Goal: Communication & Community: Answer question/provide support

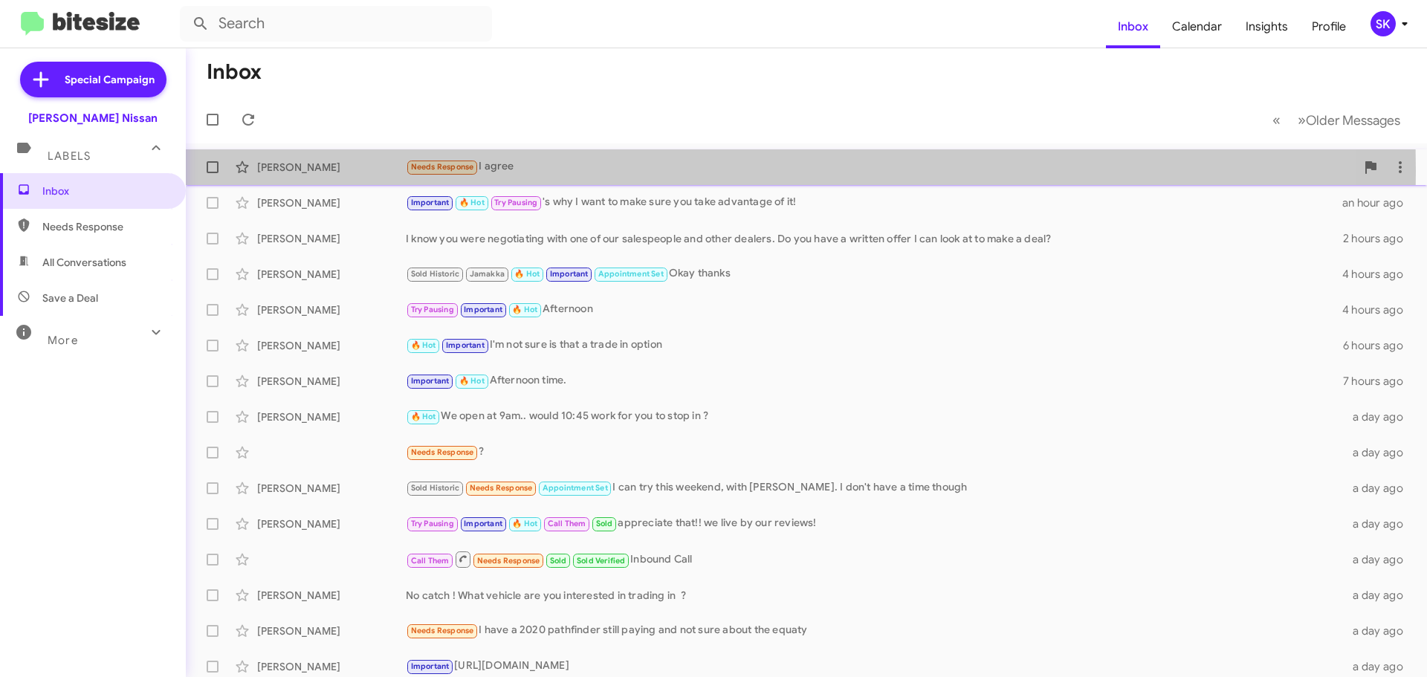
click at [536, 171] on div "Needs Response I agree" at bounding box center [881, 166] width 950 height 17
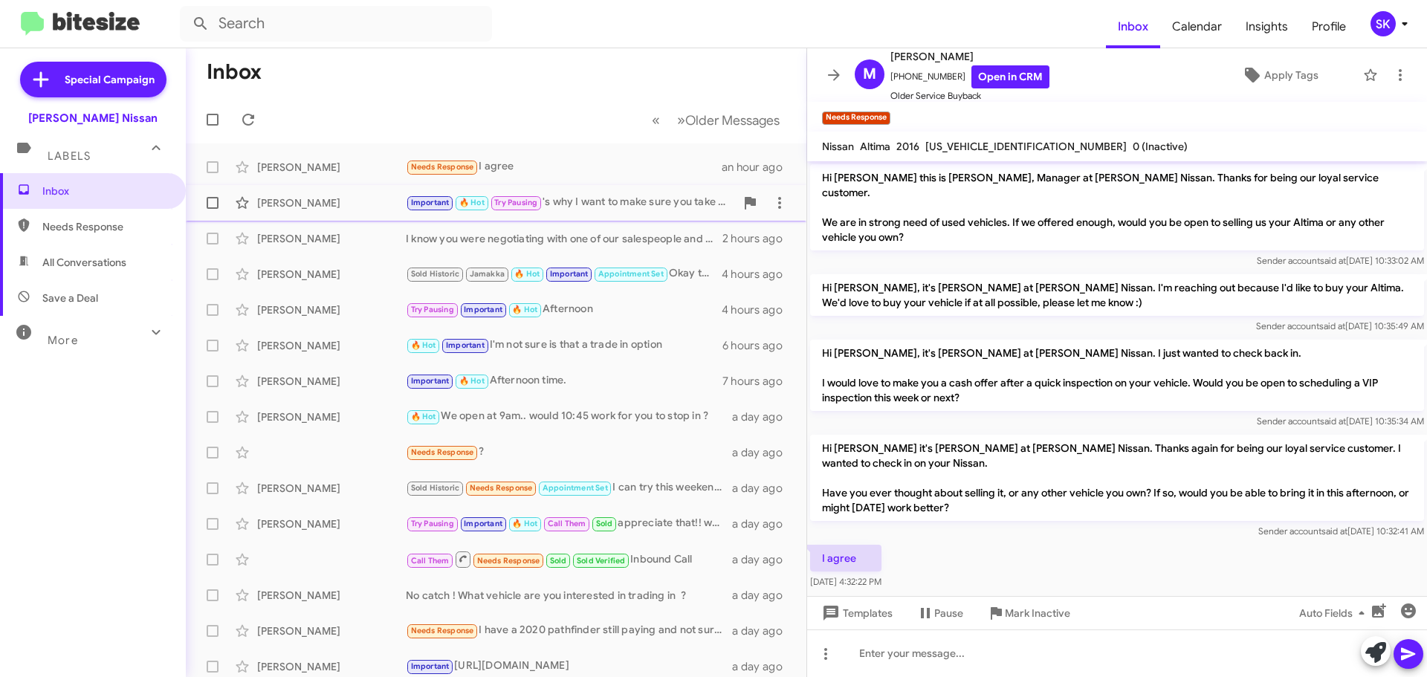
click at [358, 201] on div "[PERSON_NAME]" at bounding box center [331, 202] width 149 height 15
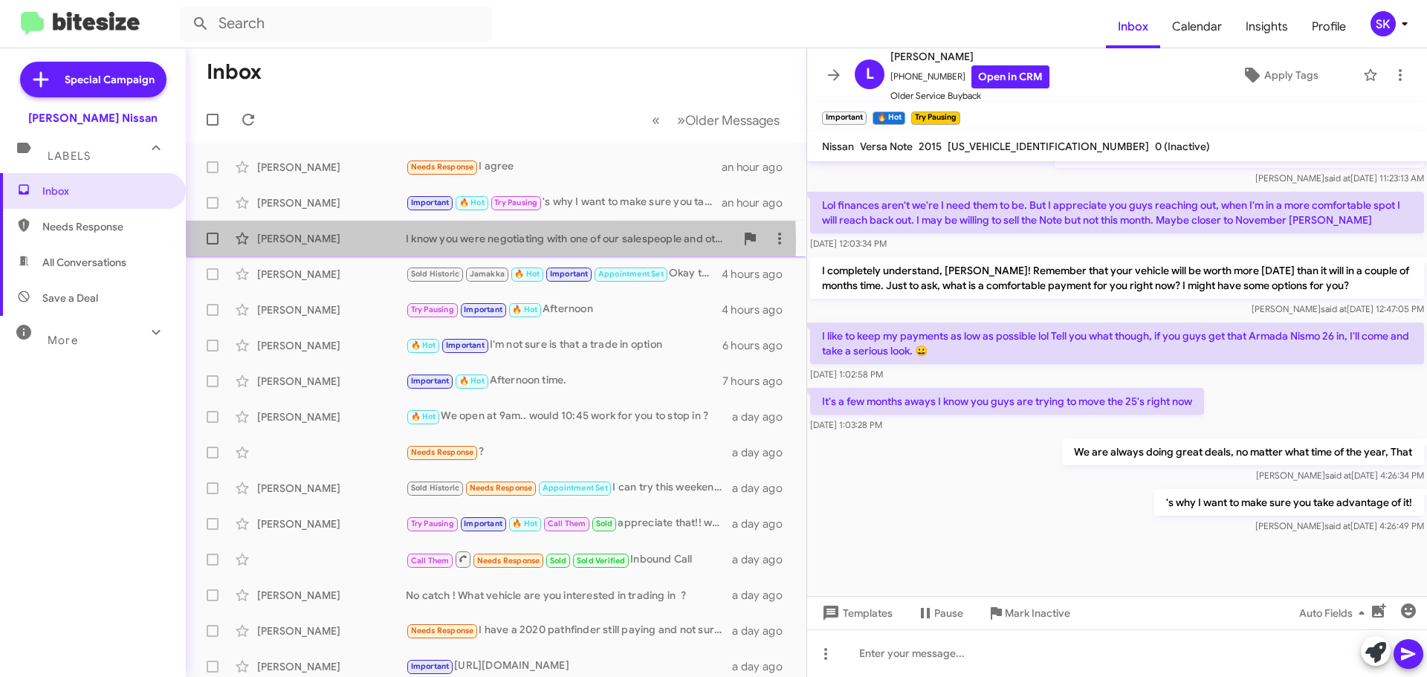
click at [331, 242] on div "[PERSON_NAME]" at bounding box center [331, 238] width 149 height 15
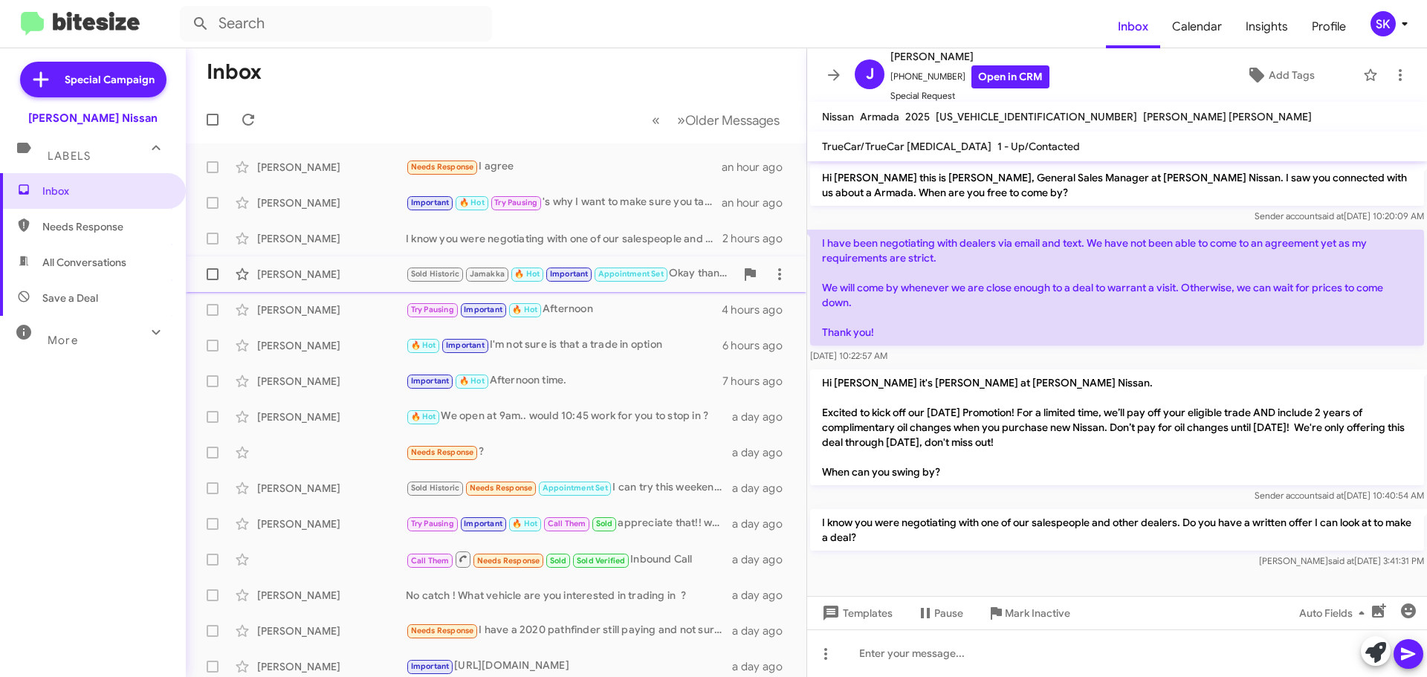
click at [338, 278] on div "[PERSON_NAME]" at bounding box center [331, 274] width 149 height 15
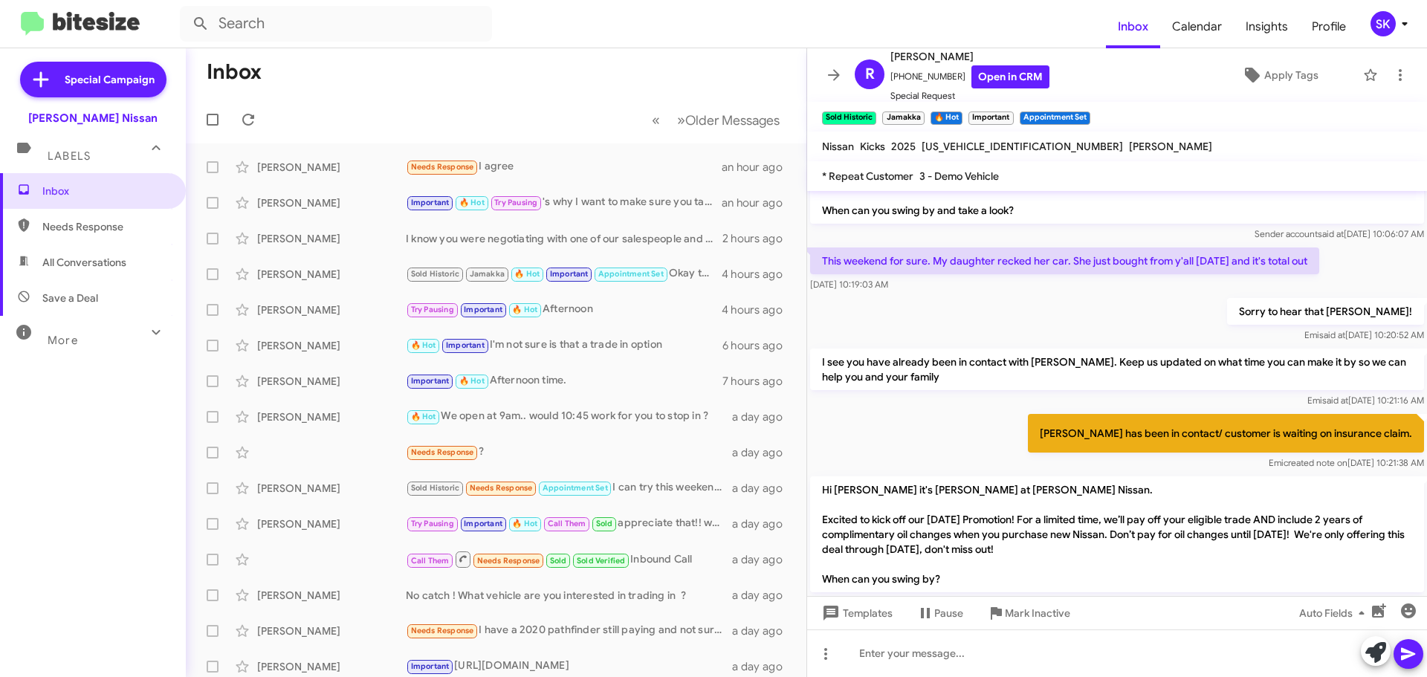
scroll to position [962, 0]
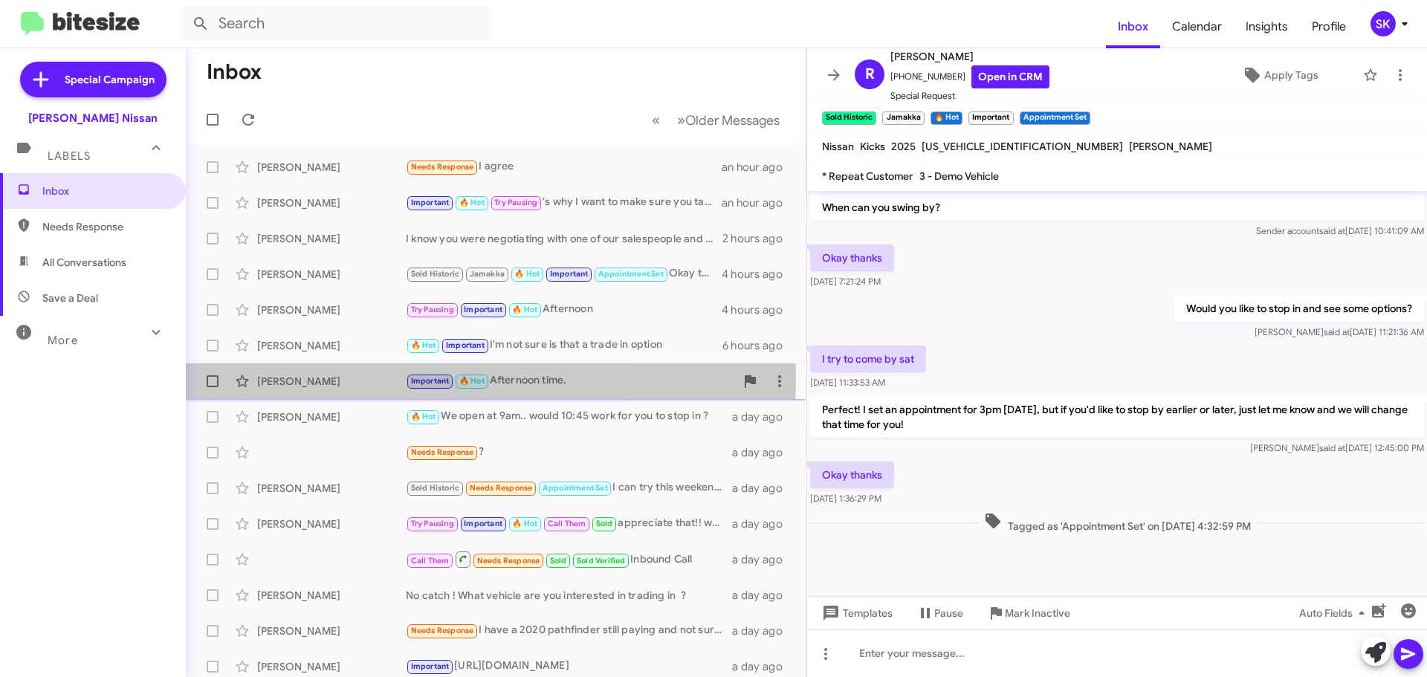
click at [335, 379] on div "[PERSON_NAME]" at bounding box center [331, 381] width 149 height 15
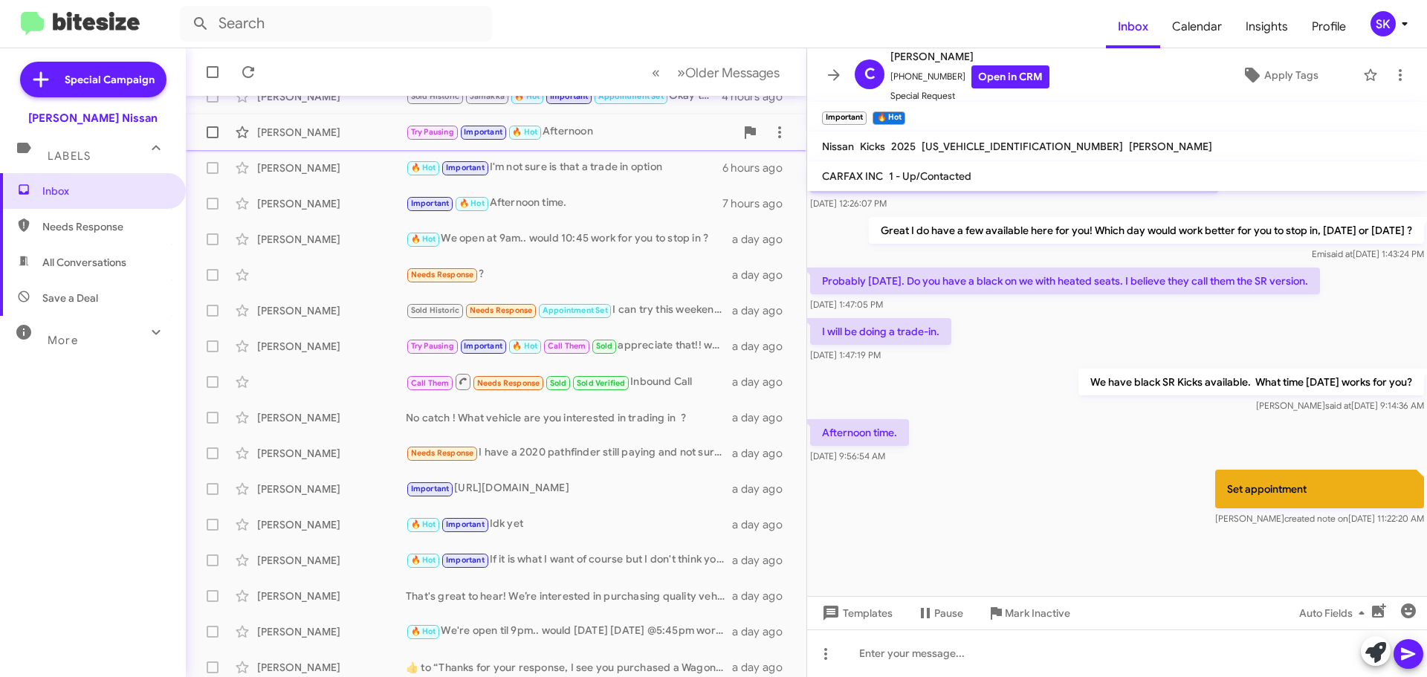
scroll to position [186, 0]
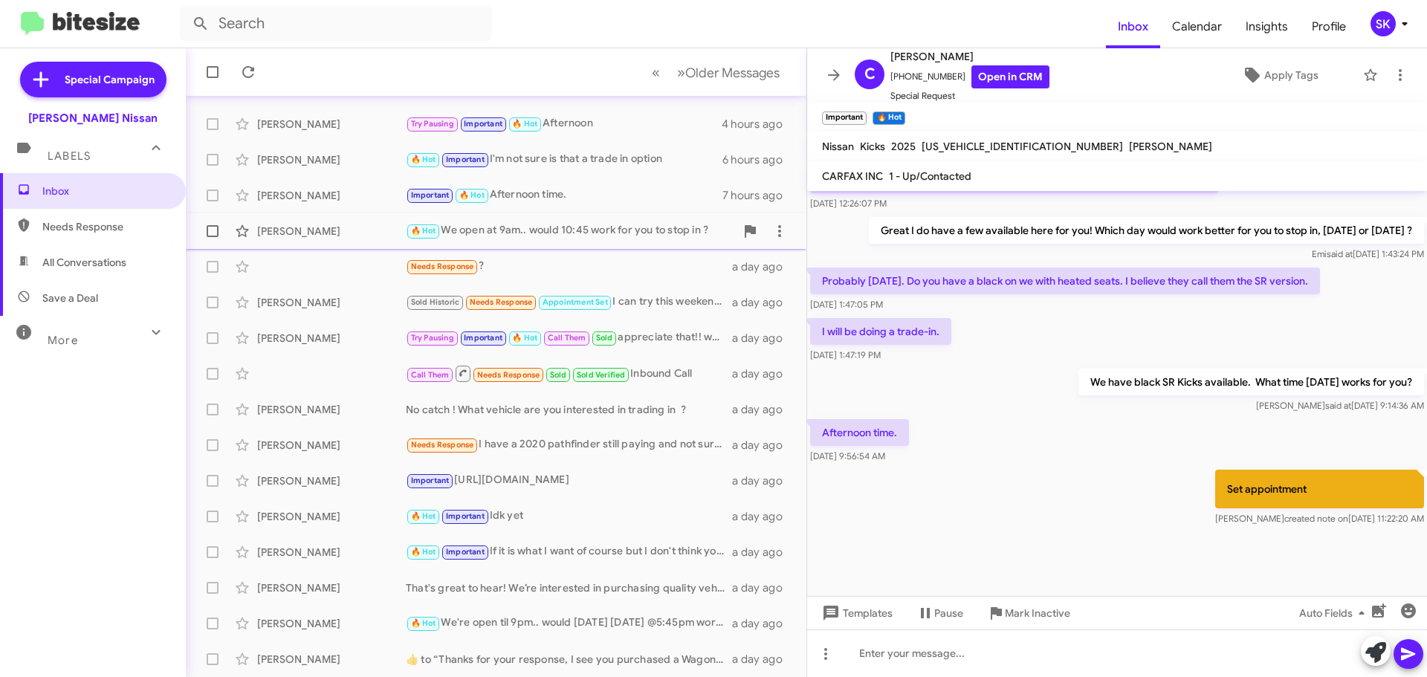
click at [328, 232] on div "[PERSON_NAME]" at bounding box center [331, 231] width 149 height 15
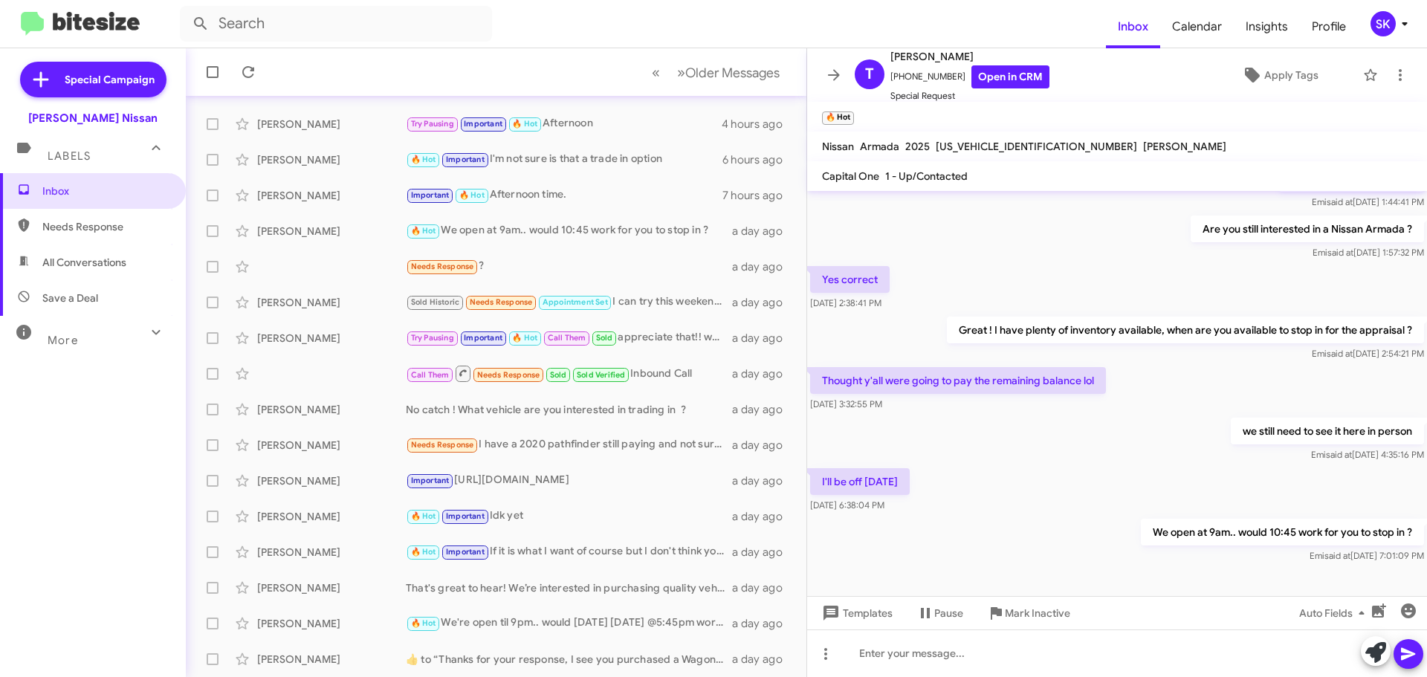
scroll to position [621, 0]
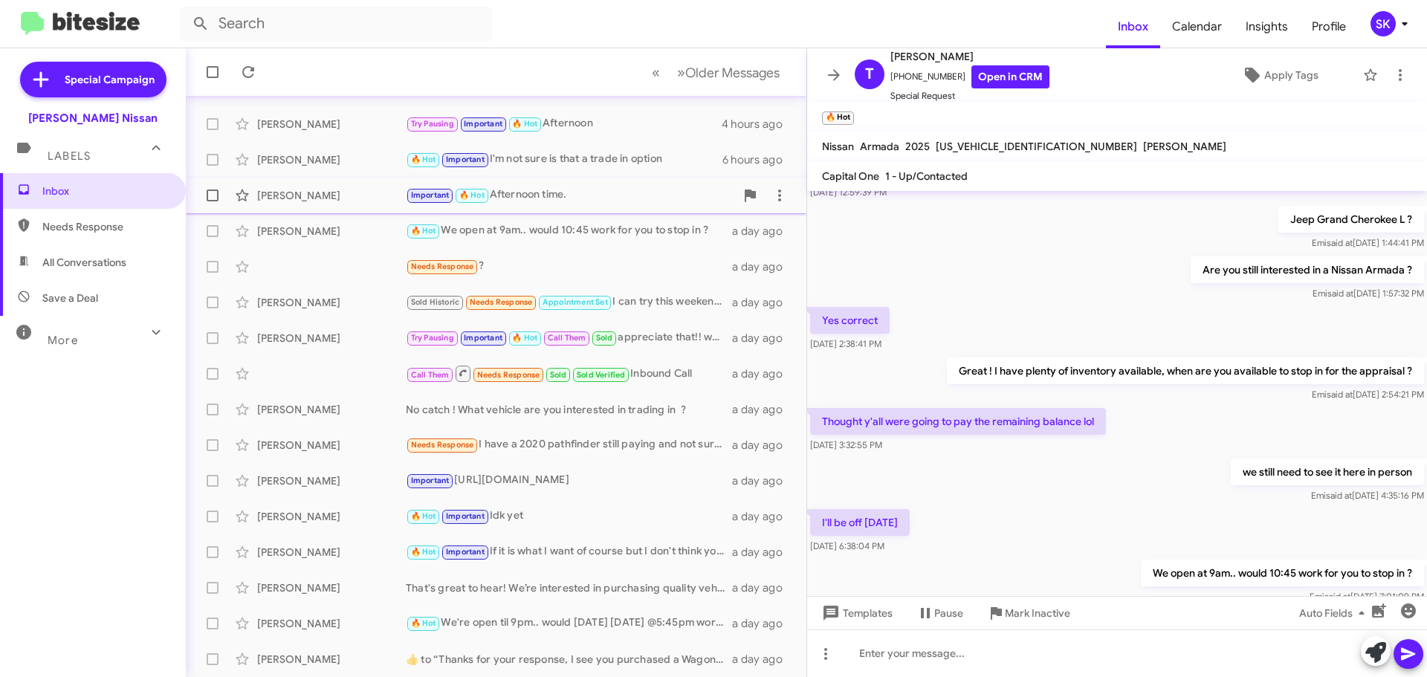
click at [326, 198] on div "[PERSON_NAME]" at bounding box center [331, 195] width 149 height 15
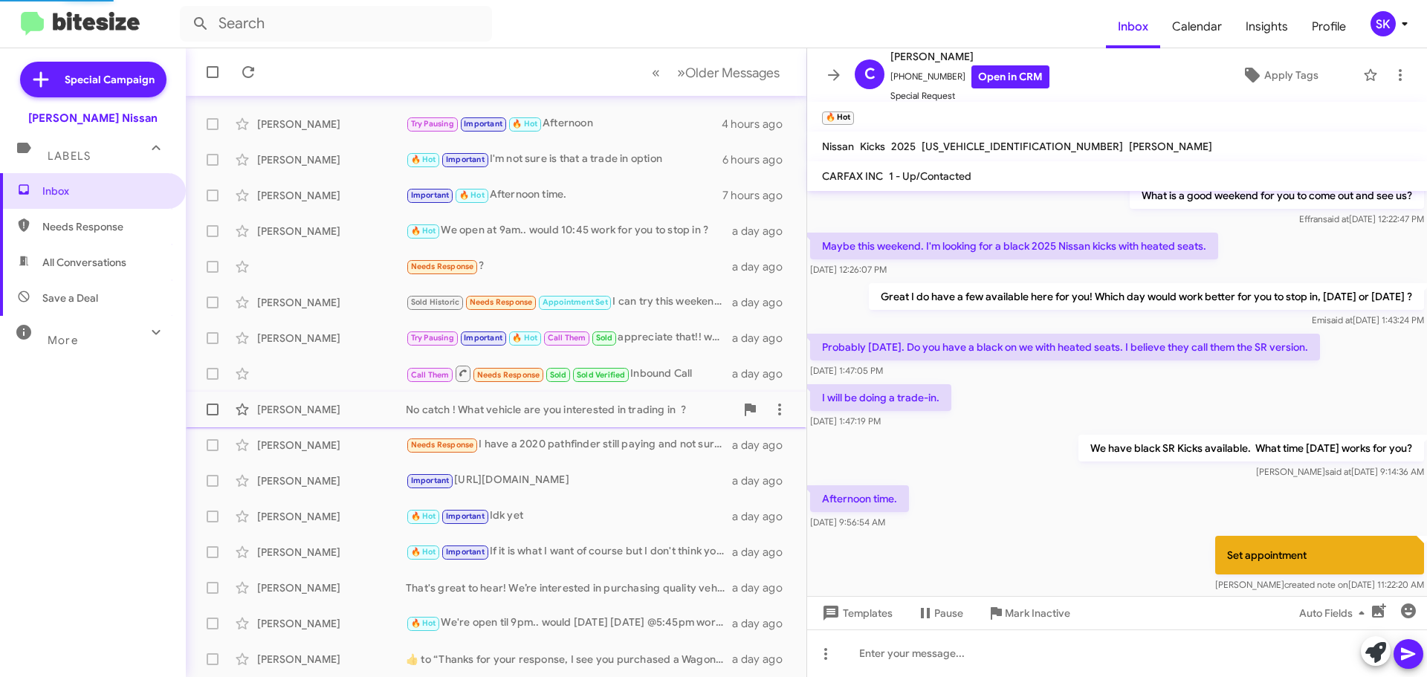
scroll to position [687, 0]
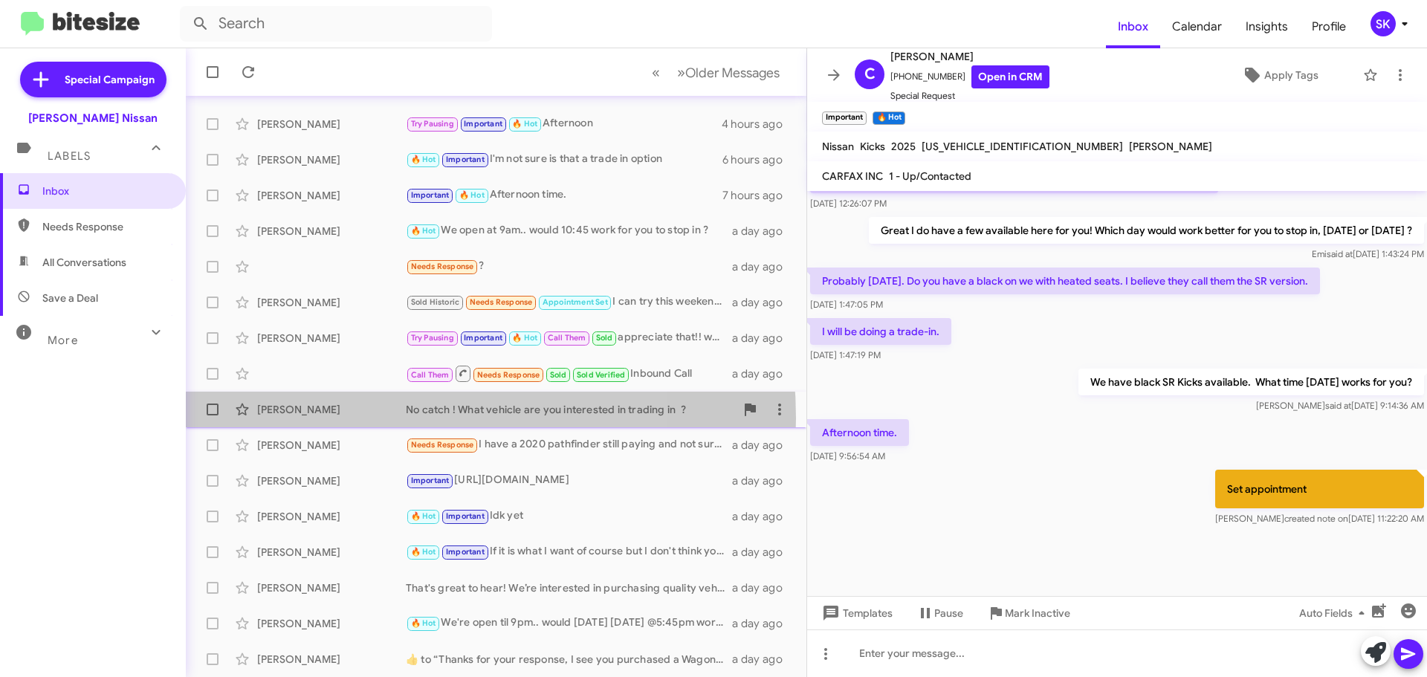
click at [354, 418] on div "[PERSON_NAME] No catch ! What vehicle are you interested in trading in ? a day …" at bounding box center [496, 410] width 597 height 30
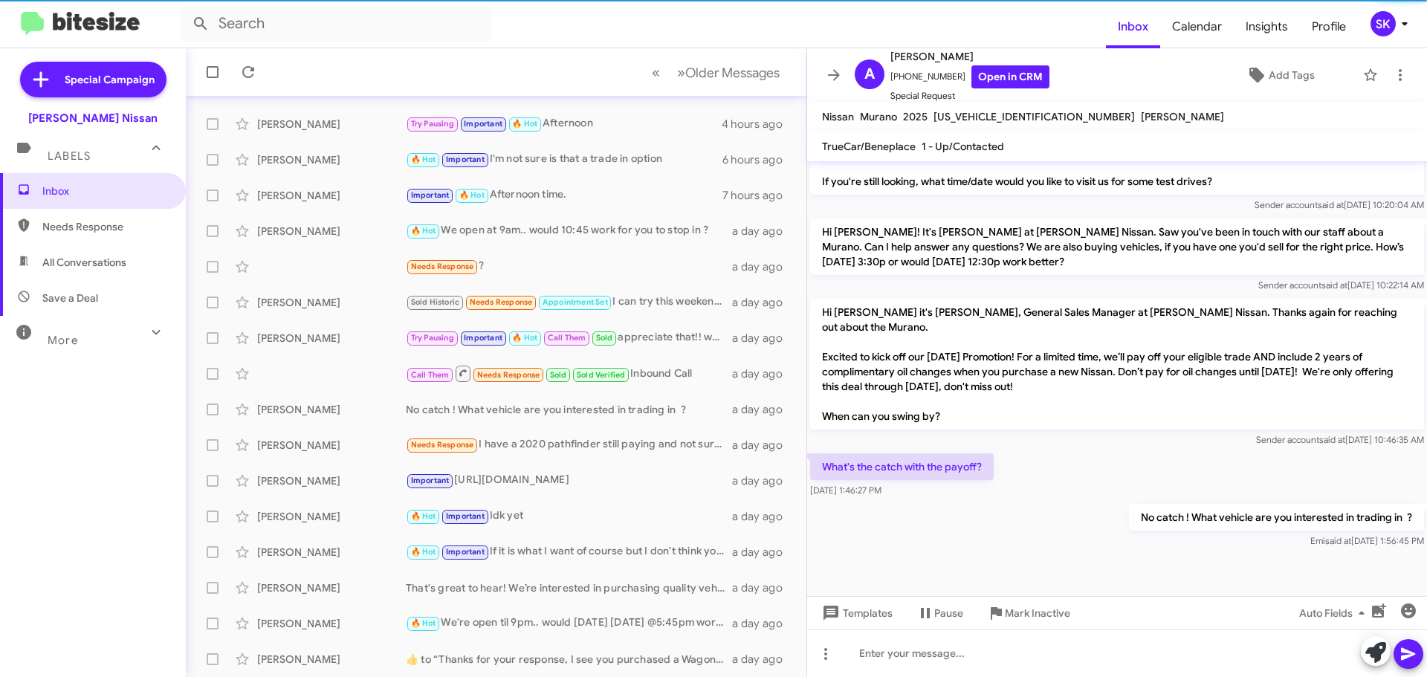
scroll to position [647, 0]
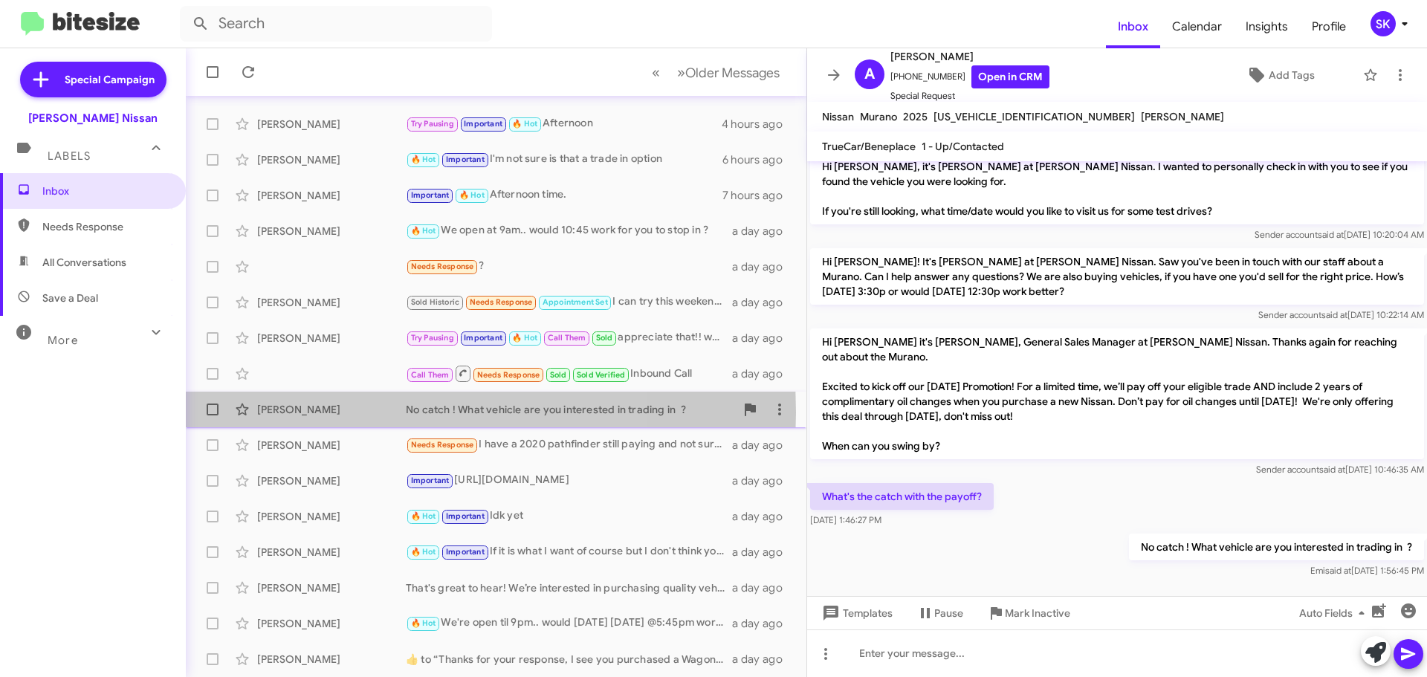
click at [343, 412] on div "[PERSON_NAME]" at bounding box center [331, 409] width 149 height 15
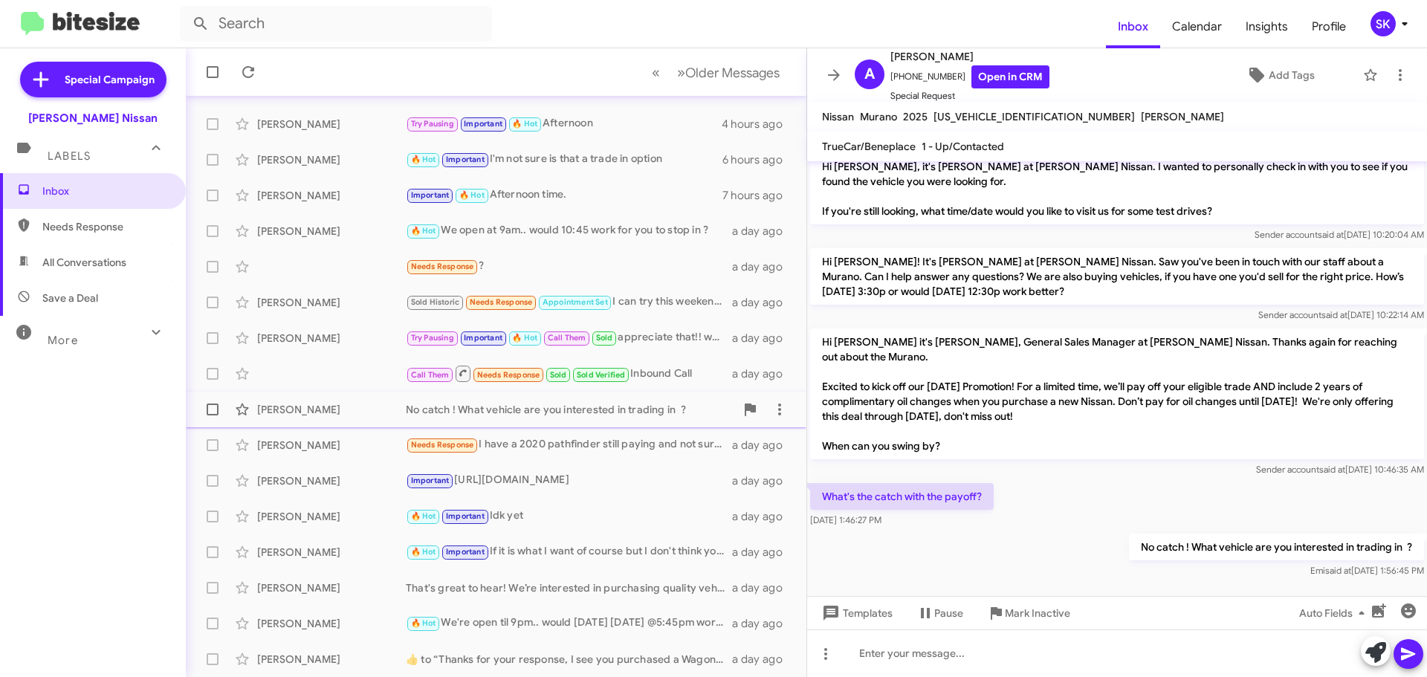
click at [345, 412] on div "[PERSON_NAME]" at bounding box center [331, 409] width 149 height 15
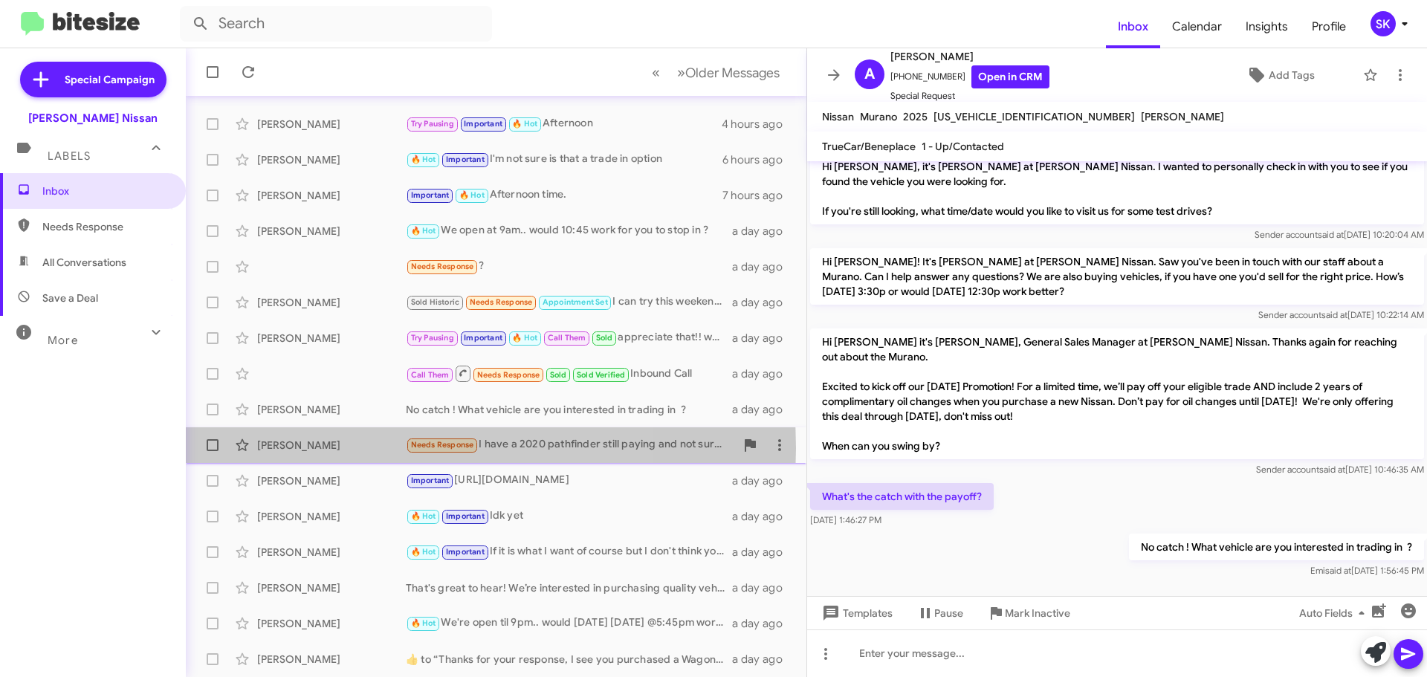
click at [346, 448] on div "[PERSON_NAME]" at bounding box center [331, 445] width 149 height 15
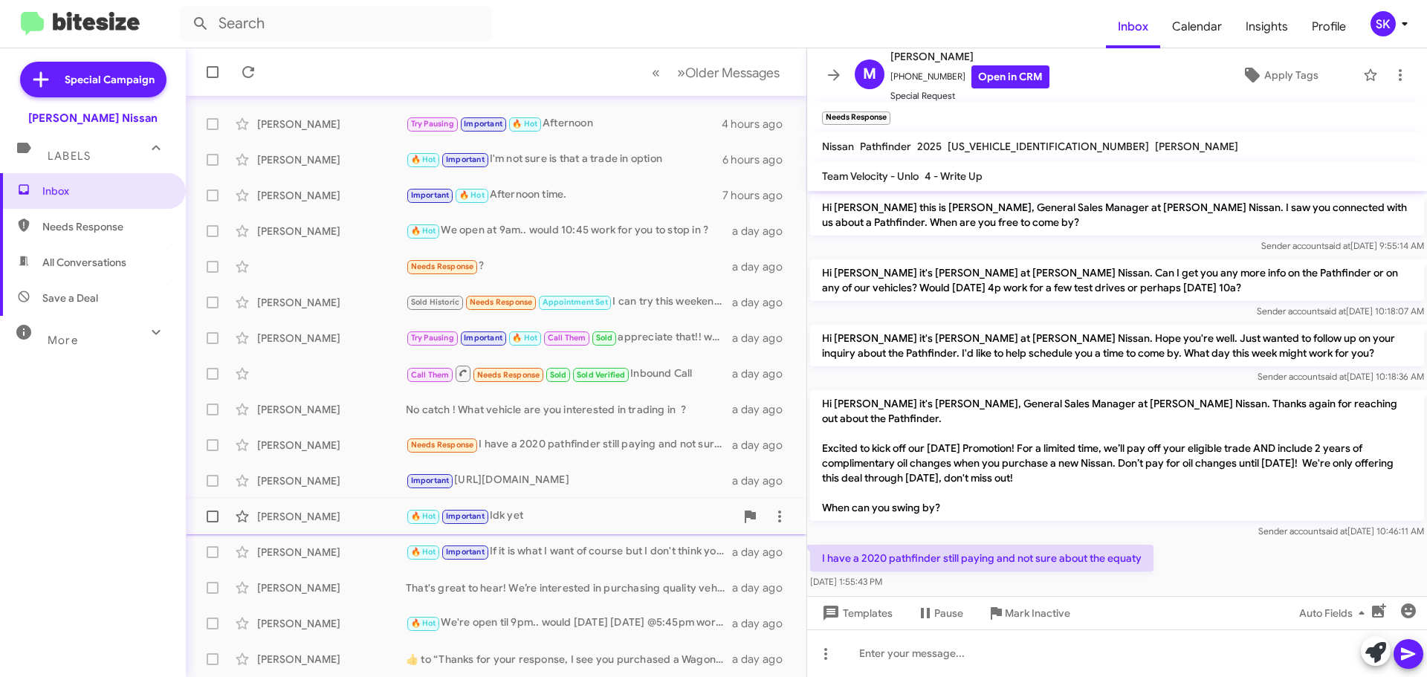
click at [336, 508] on div "[PERSON_NAME] 🔥 Hot Important Idk yet a day ago" at bounding box center [496, 517] width 597 height 30
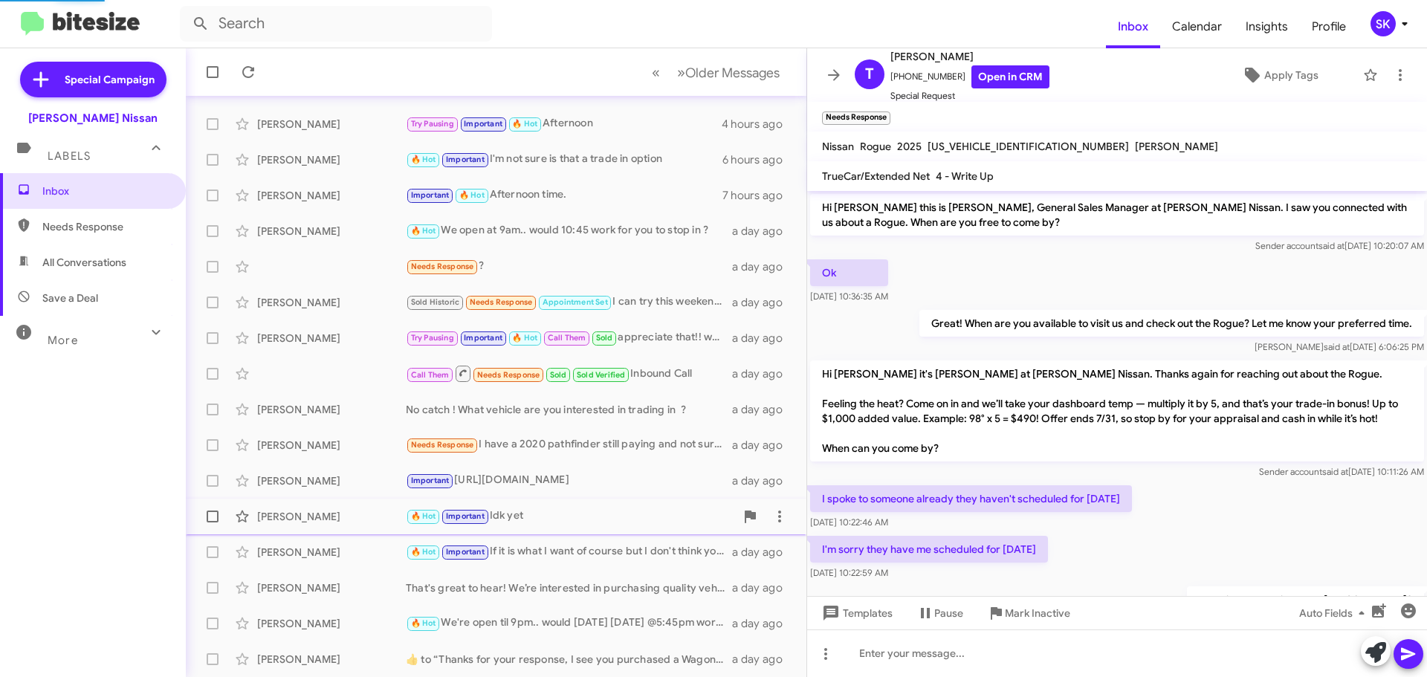
scroll to position [696, 0]
